Goal: Task Accomplishment & Management: Manage account settings

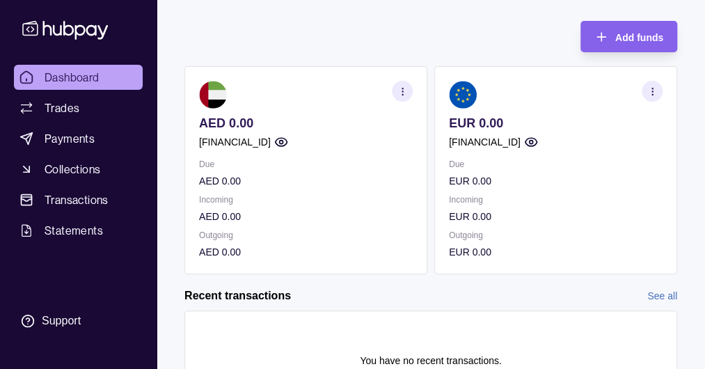
scroll to position [67, 0]
click at [568, 198] on p "Incoming" at bounding box center [556, 200] width 214 height 15
click at [651, 90] on icon "button" at bounding box center [652, 92] width 10 height 10
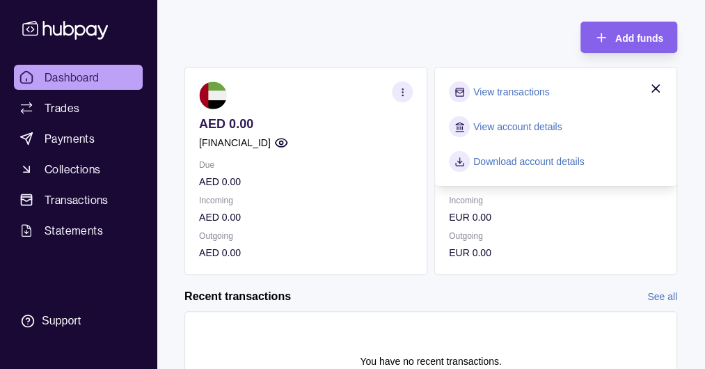
click at [590, 215] on p "EUR 0.00" at bounding box center [556, 216] width 214 height 15
click at [654, 85] on icon "button" at bounding box center [655, 88] width 14 height 14
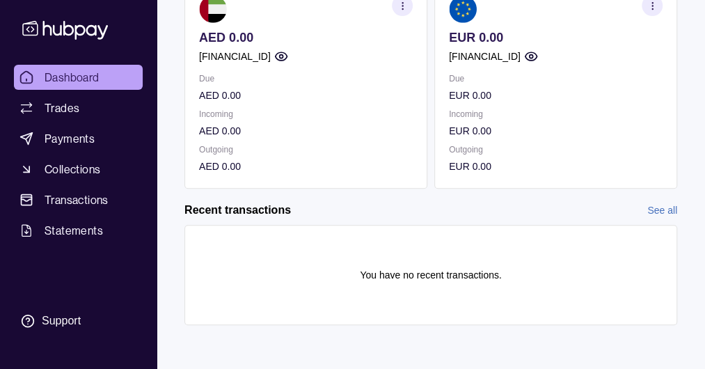
scroll to position [144, 0]
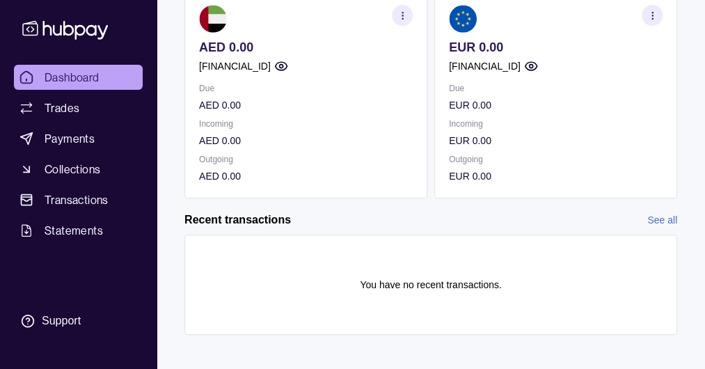
click at [563, 140] on p "EUR 0.00" at bounding box center [556, 140] width 214 height 15
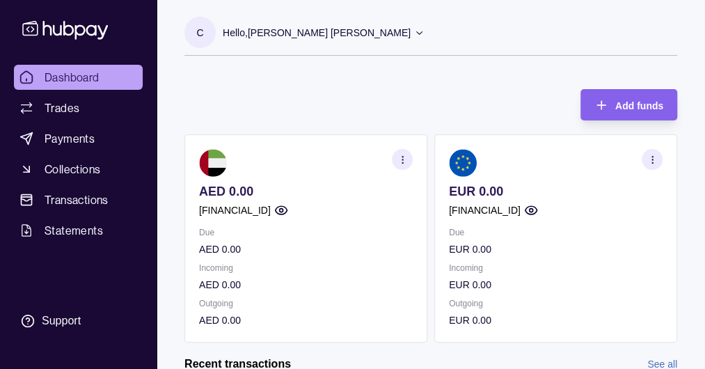
click at [649, 156] on icon "button" at bounding box center [652, 159] width 10 height 10
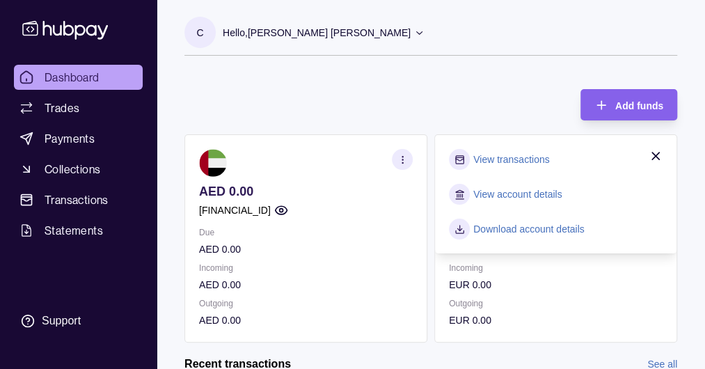
click at [534, 227] on link "Download account details" at bounding box center [528, 228] width 111 height 15
click at [573, 291] on p "EUR 0.00" at bounding box center [556, 284] width 214 height 15
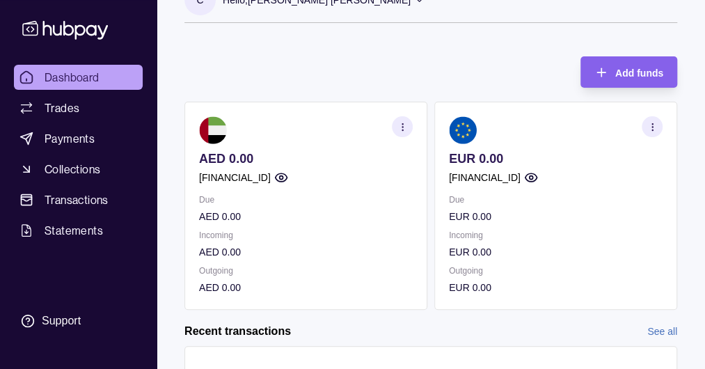
scroll to position [31, 0]
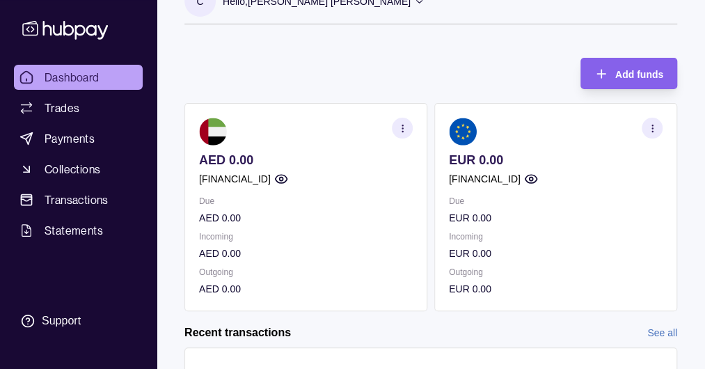
click at [531, 234] on p "Incoming" at bounding box center [556, 236] width 214 height 15
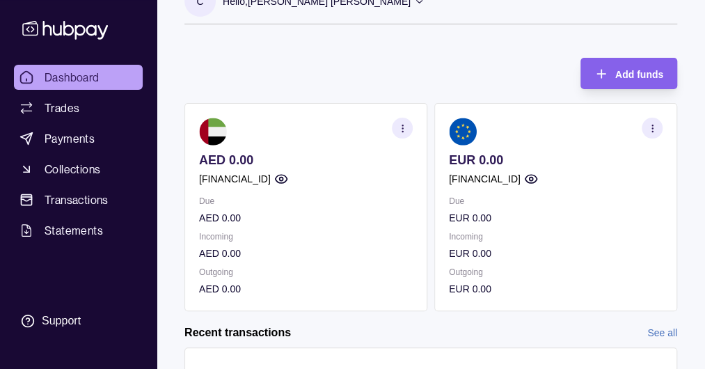
click at [531, 234] on p "Incoming" at bounding box center [556, 236] width 214 height 15
click at [651, 127] on icon "button" at bounding box center [652, 128] width 10 height 10
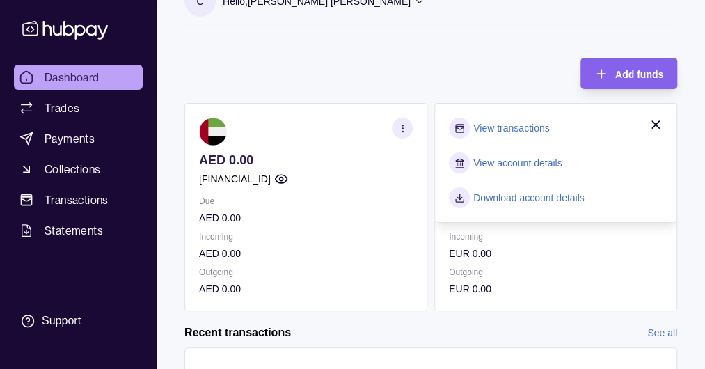
click at [509, 129] on link "View transactions" at bounding box center [511, 127] width 76 height 15
